Goal: Find specific page/section: Find specific page/section

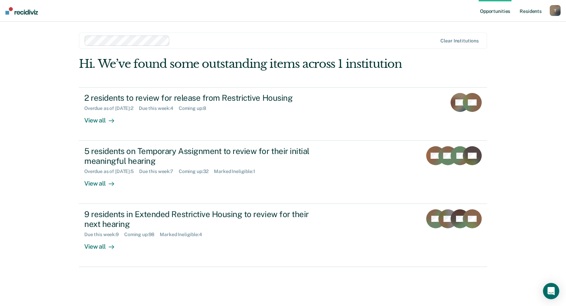
click at [536, 11] on link "Resident s" at bounding box center [531, 11] width 25 height 22
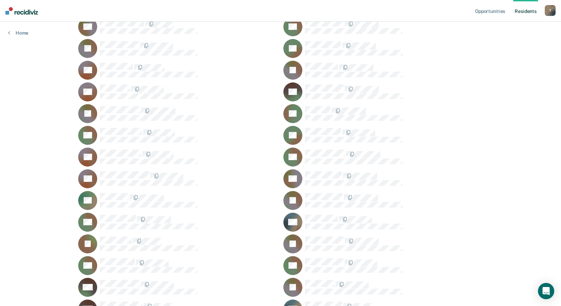
scroll to position [1863, 0]
